Goal: Browse casually: Explore the website without a specific task or goal

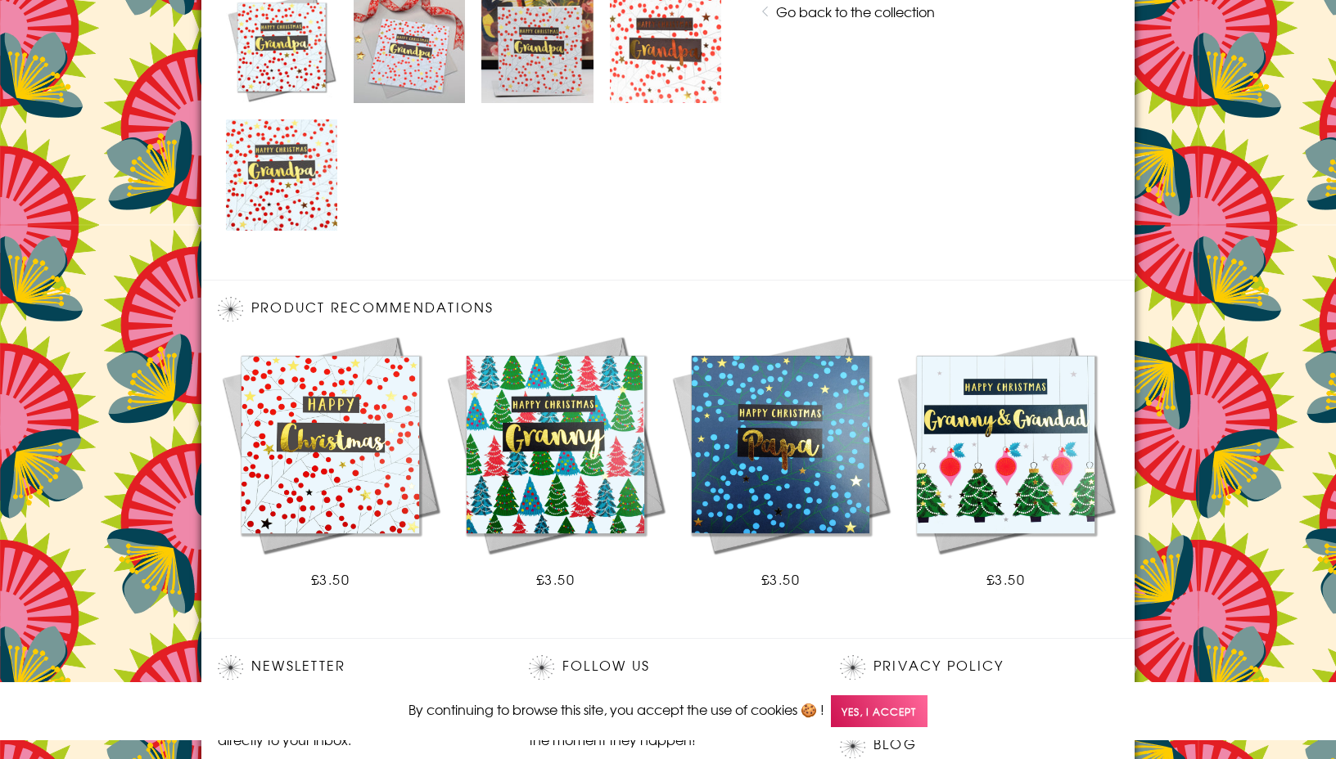
scroll to position [1057, 0]
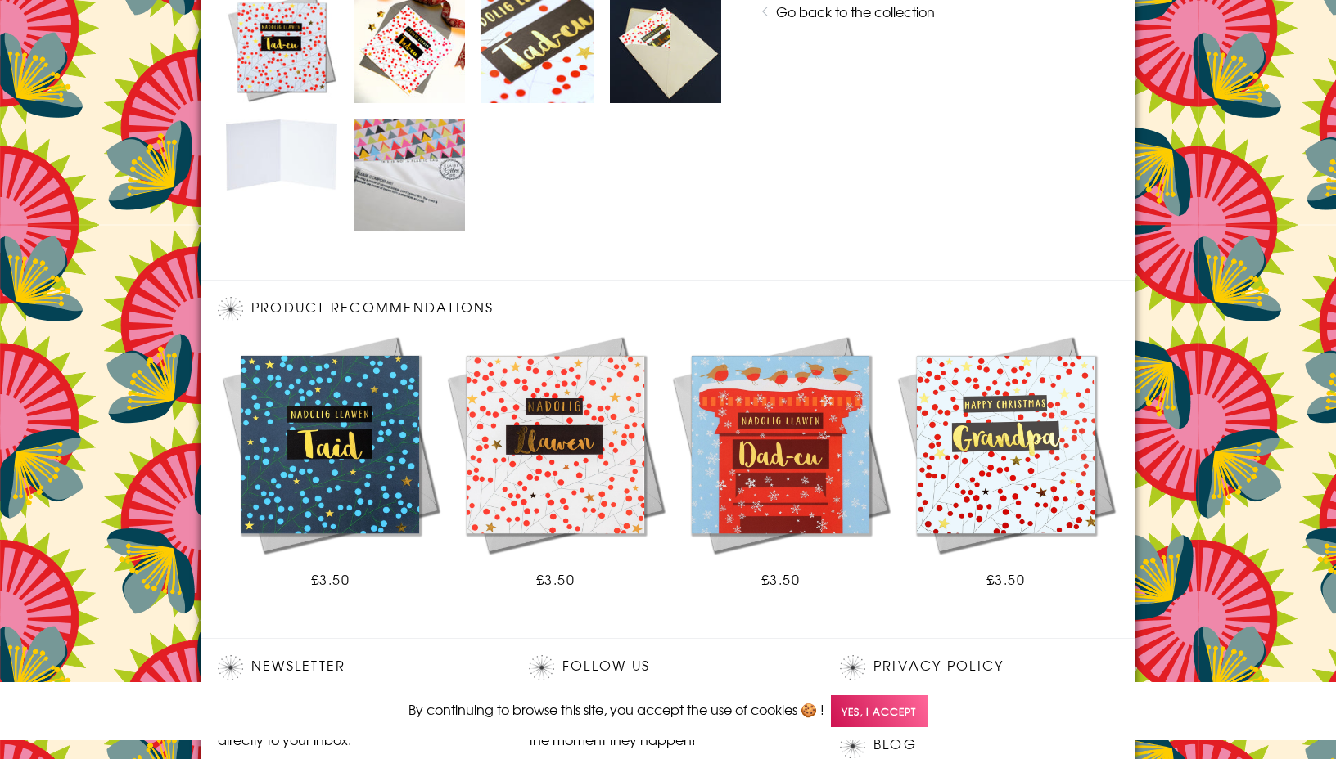
scroll to position [1057, 0]
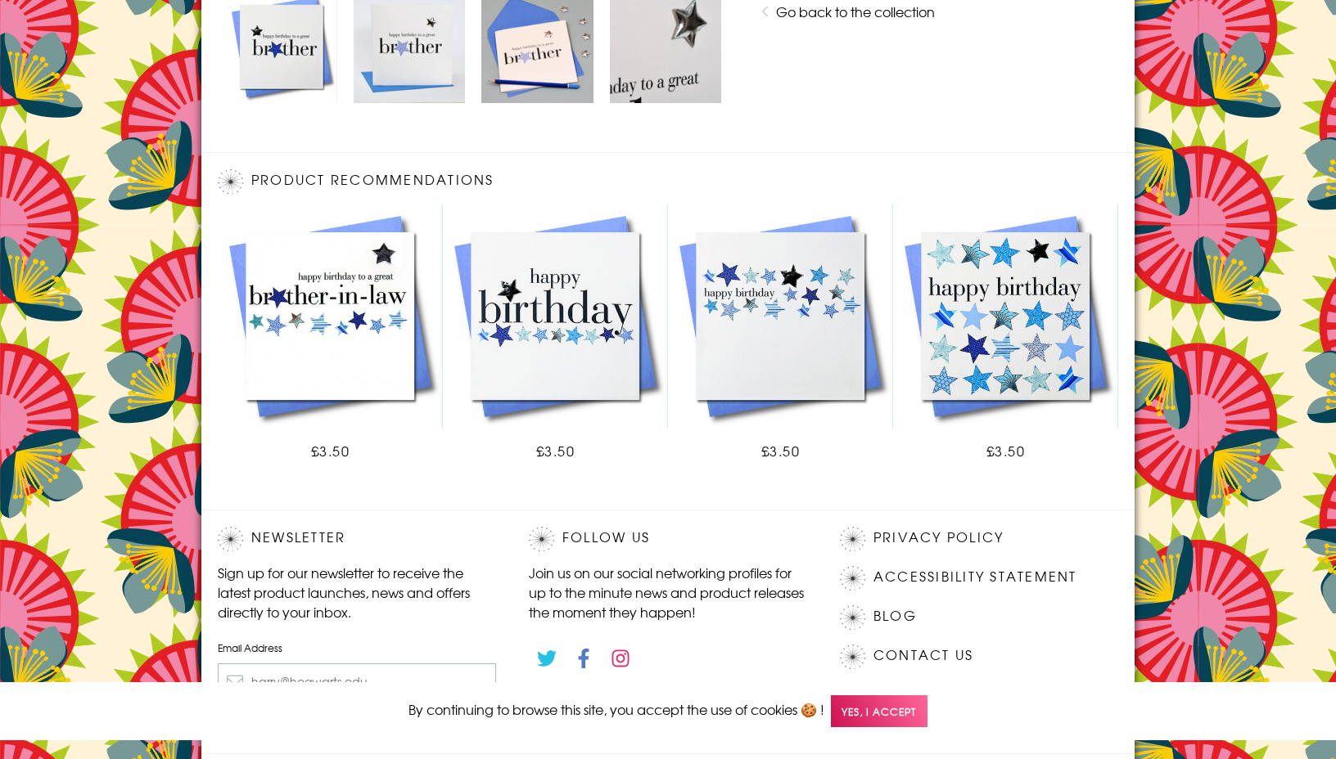
scroll to position [929, 0]
